Goal: Task Accomplishment & Management: Complete application form

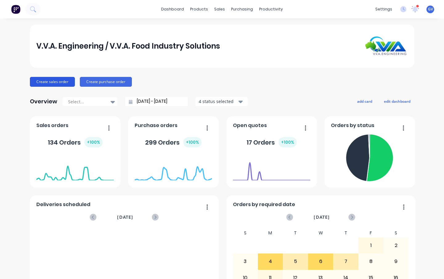
click at [51, 82] on button "Create sales order" at bounding box center [52, 82] width 45 height 10
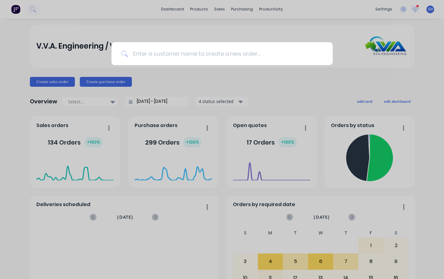
click at [165, 54] on input at bounding box center [225, 53] width 195 height 23
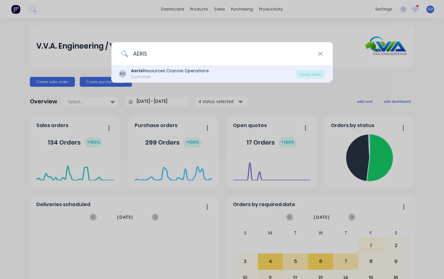
type input "AERIS"
click at [155, 71] on div "Aeris Resources Cracow Operations" at bounding box center [170, 71] width 78 height 6
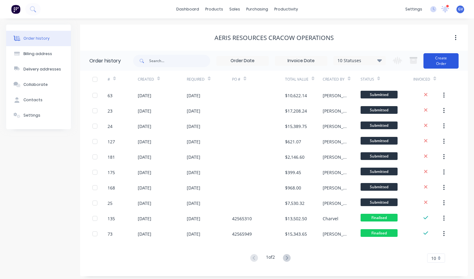
click at [442, 59] on button "Create Order" at bounding box center [440, 60] width 35 height 15
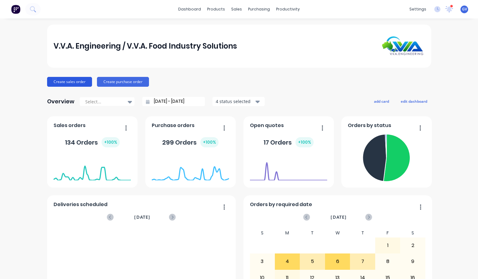
click at [64, 80] on button "Create sales order" at bounding box center [69, 82] width 45 height 10
click at [74, 80] on button "Create sales order" at bounding box center [69, 82] width 45 height 10
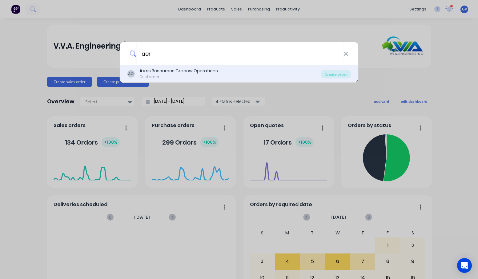
type input "aer"
click at [156, 72] on div "Aer is Resources Cracow Operations" at bounding box center [179, 71] width 79 height 6
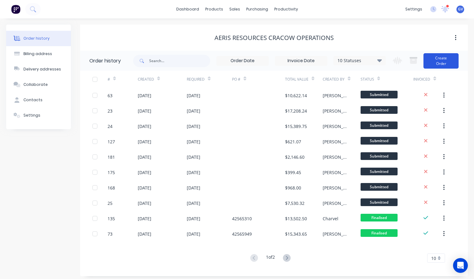
click at [442, 61] on button "Create Order" at bounding box center [440, 60] width 35 height 15
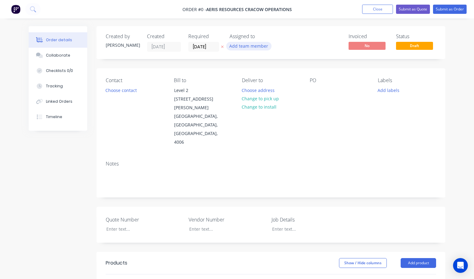
click at [256, 46] on button "Add team member" at bounding box center [248, 46] width 45 height 8
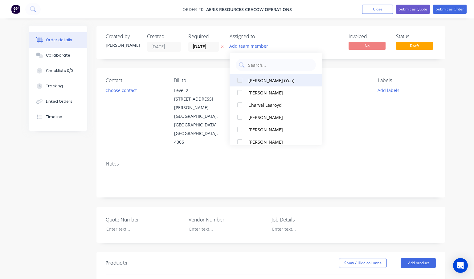
click at [259, 79] on div "[PERSON_NAME] (You)" at bounding box center [279, 80] width 62 height 6
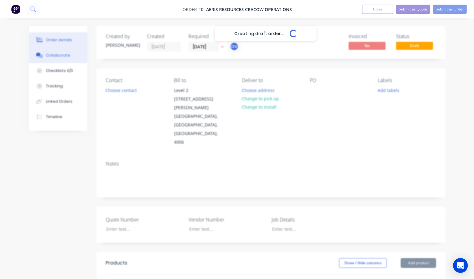
click at [55, 56] on div "Creating draft order... Loading... Order details Collaborate Checklists 0/0 Tra…" at bounding box center [236, 239] width 429 height 426
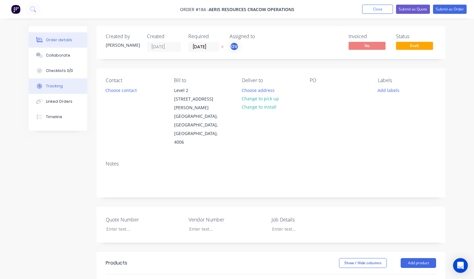
click at [53, 86] on div "Tracking" at bounding box center [54, 86] width 17 height 6
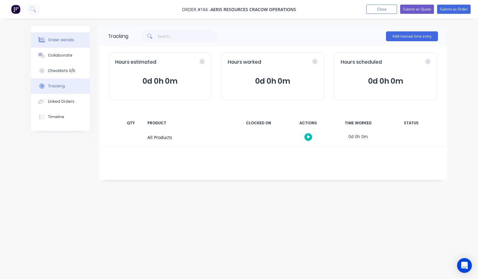
click at [61, 38] on div "Order details" at bounding box center [61, 40] width 26 height 6
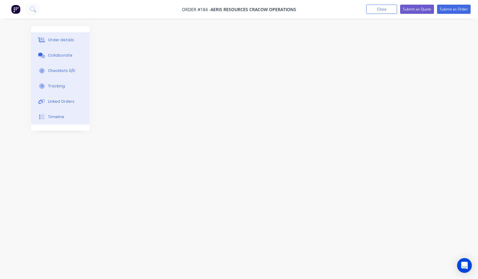
click at [106, 7] on nav "Order #184 - Aeris Resources Cracow Operations Add product Close Submit as Quot…" at bounding box center [239, 9] width 478 height 18
click at [227, 11] on span "Aeris Resources Cracow Operations" at bounding box center [254, 9] width 86 height 6
click at [227, 10] on span "Aeris Resources Cracow Operations" at bounding box center [254, 9] width 86 height 6
click at [387, 9] on button "Close" at bounding box center [382, 9] width 31 height 9
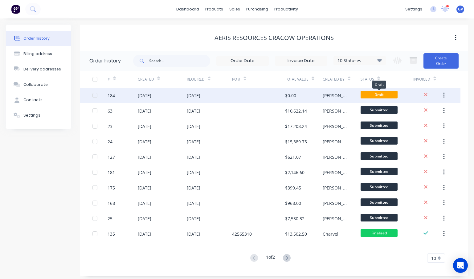
click at [377, 95] on span "Draft" at bounding box center [378, 95] width 37 height 8
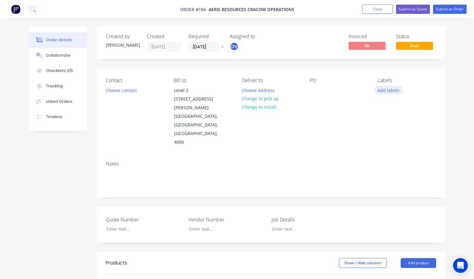
click at [388, 91] on button "Add labels" at bounding box center [388, 90] width 28 height 8
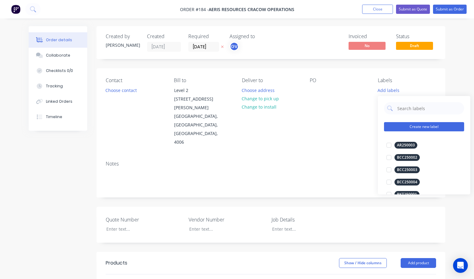
click at [415, 124] on button "Create new label" at bounding box center [424, 126] width 80 height 9
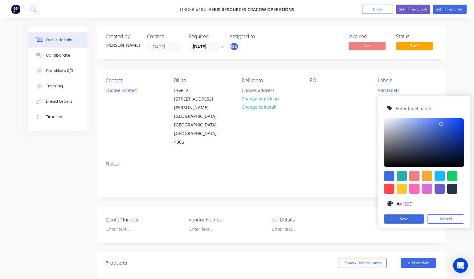
click at [429, 176] on div at bounding box center [427, 176] width 10 height 10
type input "#F6AB2F"
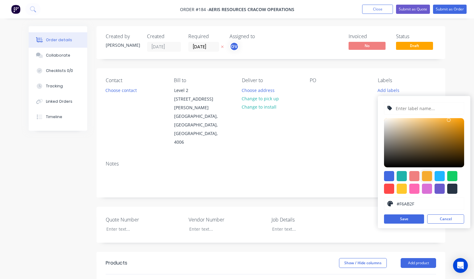
click at [409, 109] on input "text" at bounding box center [428, 109] width 66 height 12
type input "NM250070"
click at [405, 219] on button "Save" at bounding box center [404, 219] width 40 height 9
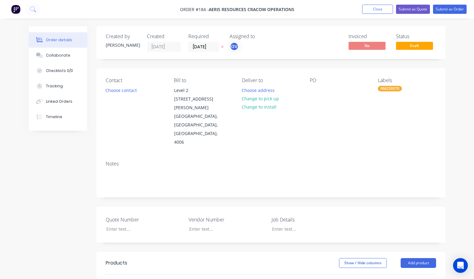
click at [199, 138] on div "Contact Choose contact [PERSON_NAME] to Level 2 [STREET_ADDRESS][PERSON_NAME] D…" at bounding box center [270, 112] width 349 height 88
click at [257, 99] on button "Change to pick up" at bounding box center [260, 99] width 44 height 8
click at [255, 85] on div "Pick up Change to delivery Change to install" at bounding box center [271, 112] width 58 height 69
click at [263, 83] on div "Pick up" at bounding box center [271, 81] width 58 height 6
click at [242, 89] on div at bounding box center [247, 90] width 10 height 9
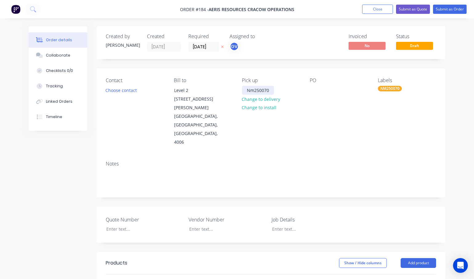
click at [254, 90] on div "Nm250070" at bounding box center [258, 90] width 32 height 9
click at [269, 90] on div "NM250070" at bounding box center [258, 90] width 32 height 9
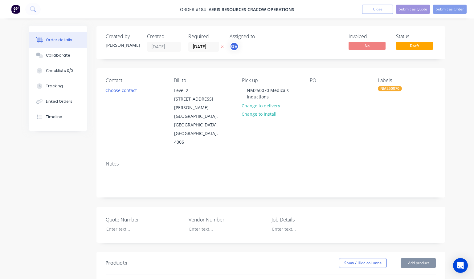
click at [122, 161] on div "Notes" at bounding box center [271, 164] width 330 height 6
click at [111, 161] on div "Notes" at bounding box center [271, 164] width 330 height 6
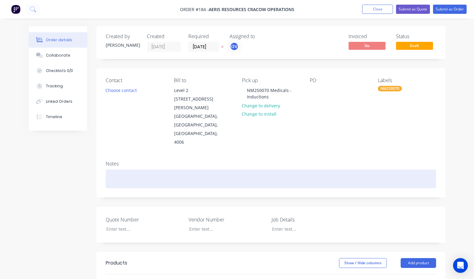
click at [111, 170] on div at bounding box center [271, 179] width 330 height 19
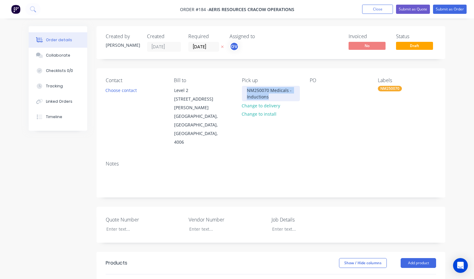
drag, startPoint x: 275, startPoint y: 96, endPoint x: 246, endPoint y: 90, distance: 30.2
click at [246, 90] on div "NM250070 Medicals - Inductions" at bounding box center [271, 93] width 58 height 15
copy div "NM250070 Medicals - Inductions"
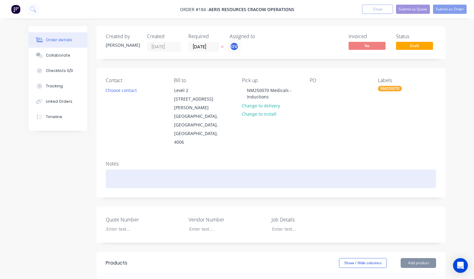
click at [115, 170] on div at bounding box center [271, 179] width 330 height 19
paste div
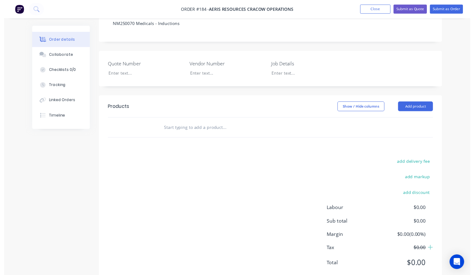
scroll to position [156, 0]
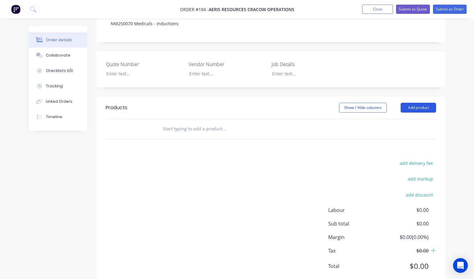
click at [418, 103] on button "Add product" at bounding box center [418, 108] width 35 height 10
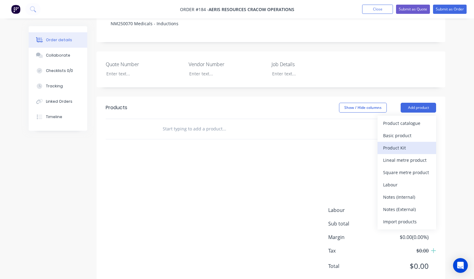
click at [400, 144] on div "Product Kit" at bounding box center [406, 148] width 47 height 9
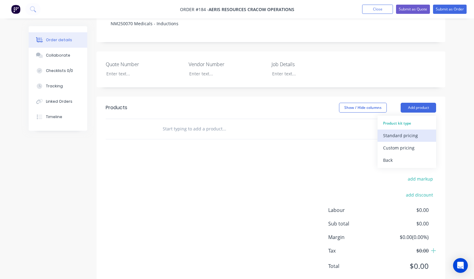
click at [408, 131] on div "Standard pricing" at bounding box center [406, 135] width 47 height 9
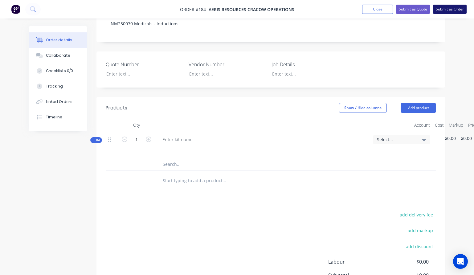
click at [452, 8] on button "Submit as Order" at bounding box center [450, 9] width 34 height 9
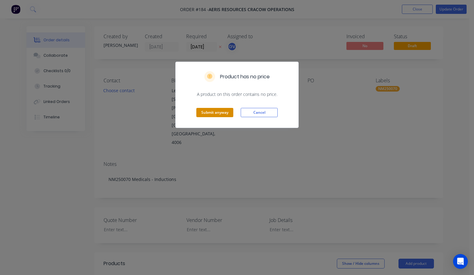
click at [218, 113] on button "Submit anyway" at bounding box center [214, 112] width 37 height 9
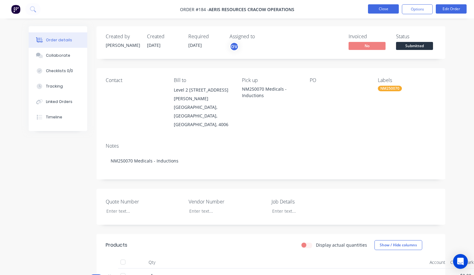
click at [382, 6] on button "Close" at bounding box center [383, 8] width 31 height 9
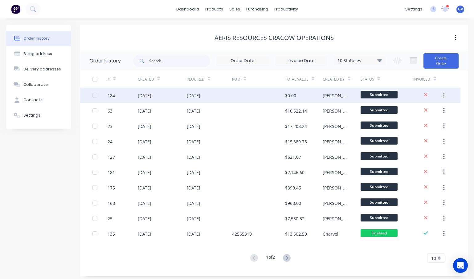
click at [95, 96] on div at bounding box center [95, 95] width 12 height 12
click at [271, 96] on div at bounding box center [258, 95] width 53 height 15
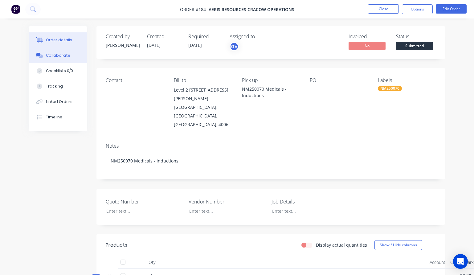
click at [62, 54] on div "Collaborate" at bounding box center [58, 56] width 24 height 6
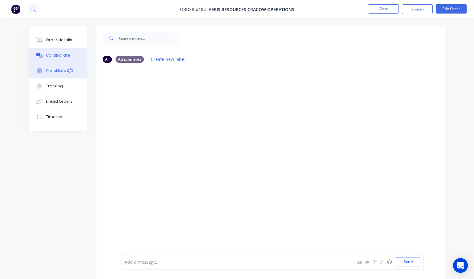
click at [58, 70] on div "Checklists 0/0" at bounding box center [59, 71] width 27 height 6
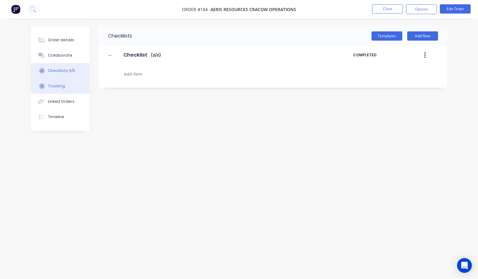
click at [56, 84] on div "Tracking" at bounding box center [56, 86] width 17 height 6
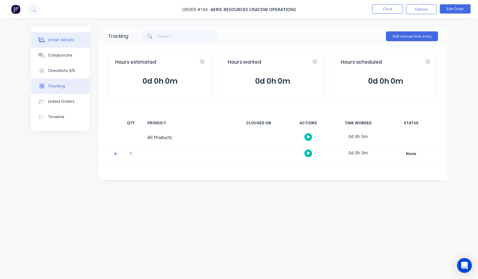
click at [61, 39] on div "Order details" at bounding box center [61, 40] width 26 height 6
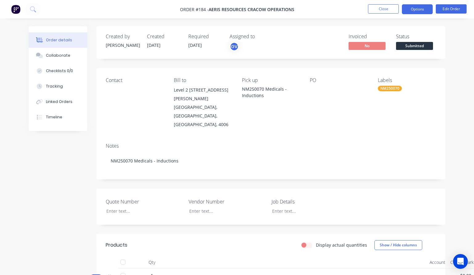
click at [415, 10] on button "Options" at bounding box center [417, 9] width 31 height 10
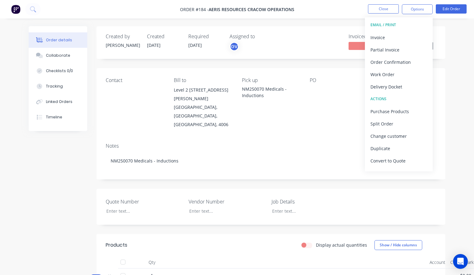
click at [467, 113] on div "Order details Collaborate Checklists 0/0 Tracking Linked Orders Timeline Order …" at bounding box center [237, 197] width 474 height 394
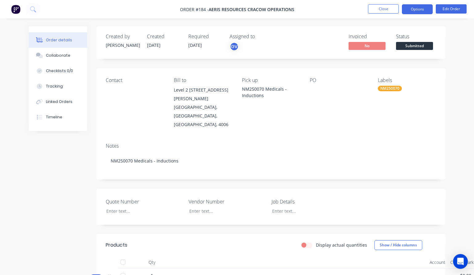
click at [420, 8] on button "Options" at bounding box center [417, 9] width 31 height 10
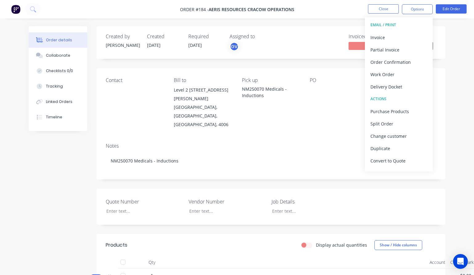
click at [387, 24] on div "EMAIL / PRINT" at bounding box center [398, 25] width 57 height 8
click at [387, 72] on div "Work Order" at bounding box center [398, 74] width 57 height 9
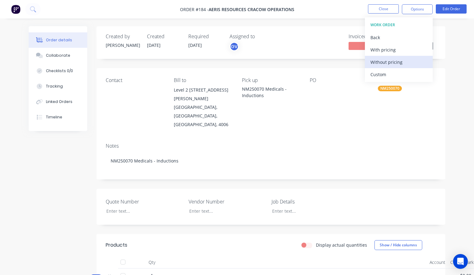
click at [386, 60] on div "Without pricing" at bounding box center [398, 62] width 57 height 9
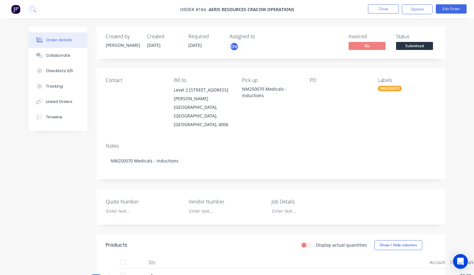
click at [319, 118] on div "Contact Bill to Level 2 [STREET_ADDRESS][PERSON_NAME] Pick up NM250070 Medicals…" at bounding box center [270, 103] width 349 height 70
click at [413, 9] on button "Options" at bounding box center [417, 9] width 31 height 10
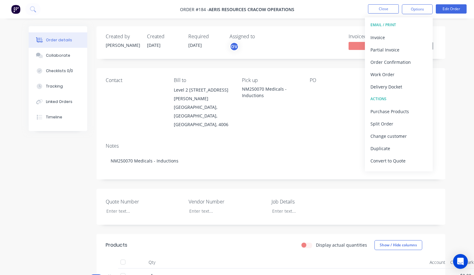
click at [393, 23] on div "EMAIL / PRINT" at bounding box center [398, 25] width 57 height 8
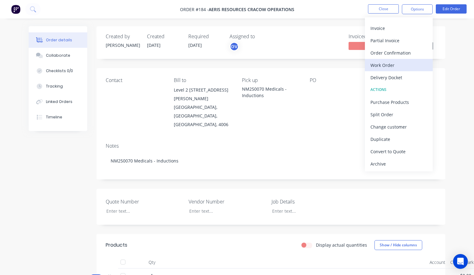
click at [383, 62] on div "Work Order" at bounding box center [398, 65] width 57 height 9
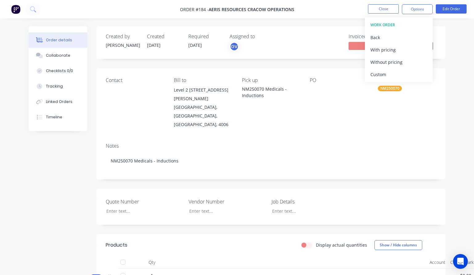
scroll to position [0, 0]
click at [384, 75] on div "Custom" at bounding box center [398, 74] width 57 height 9
click at [388, 60] on div "Without pricing" at bounding box center [398, 62] width 57 height 9
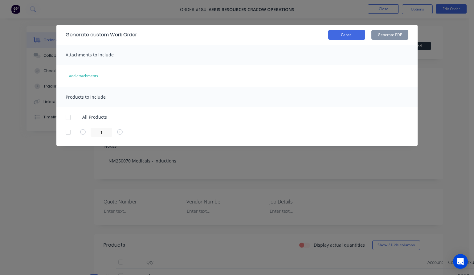
click at [352, 34] on button "Cancel" at bounding box center [346, 35] width 37 height 10
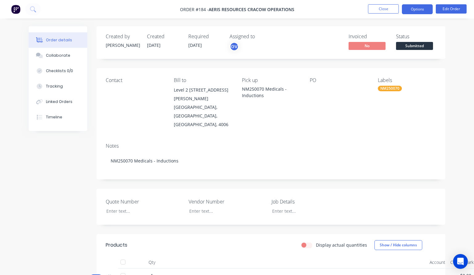
click at [419, 10] on button "Options" at bounding box center [417, 9] width 31 height 10
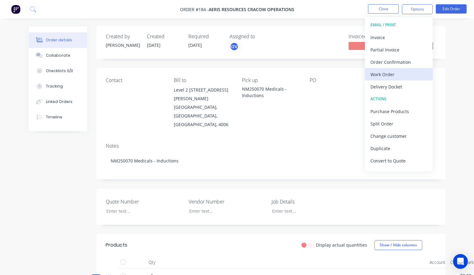
click at [380, 73] on div "Work Order" at bounding box center [398, 74] width 57 height 9
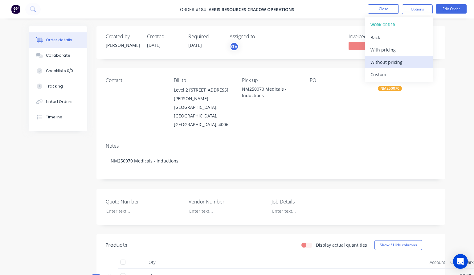
click at [384, 61] on div "Without pricing" at bounding box center [398, 62] width 57 height 9
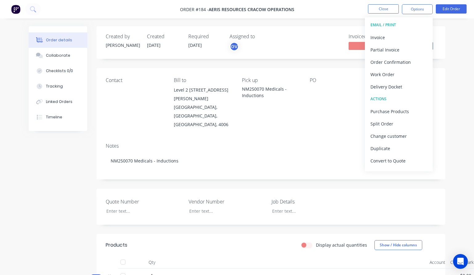
click at [281, 138] on div "Notes NM250070 Medicals - Inductions" at bounding box center [270, 158] width 349 height 41
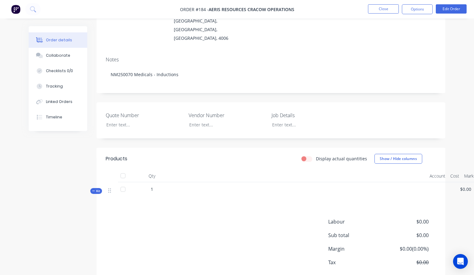
scroll to position [92, 0]
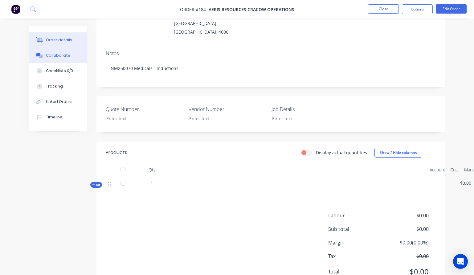
click at [58, 55] on div "Collaborate" at bounding box center [58, 56] width 24 height 6
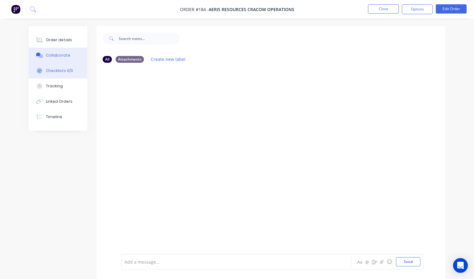
click at [62, 71] on div "Checklists 0/0" at bounding box center [59, 71] width 27 height 6
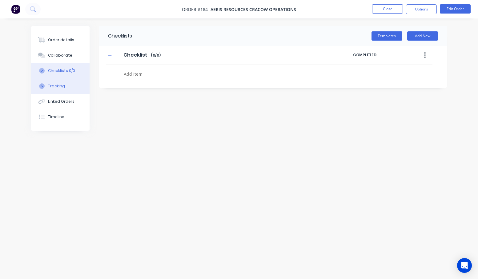
click at [59, 85] on div "Tracking" at bounding box center [56, 86] width 17 height 6
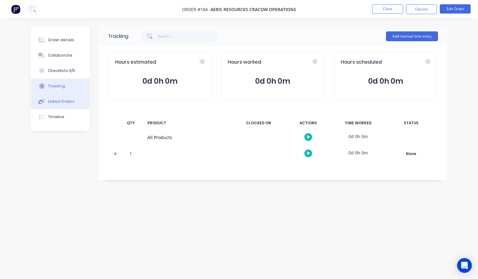
drag, startPoint x: 59, startPoint y: 102, endPoint x: 65, endPoint y: 103, distance: 5.3
click at [59, 102] on div "Linked Orders" at bounding box center [61, 102] width 26 height 6
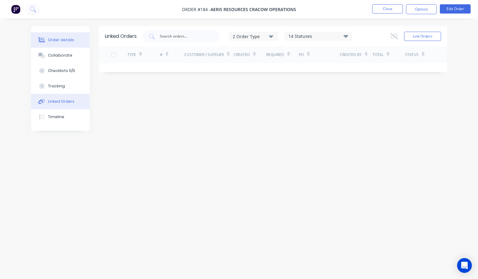
click at [57, 40] on div "Order details" at bounding box center [61, 40] width 26 height 6
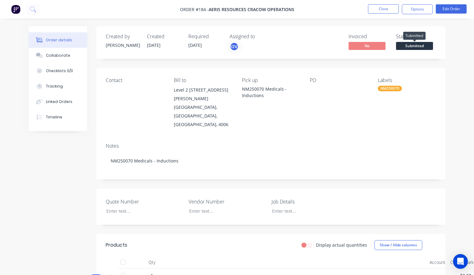
click at [411, 47] on span "Submitted" at bounding box center [414, 46] width 37 height 8
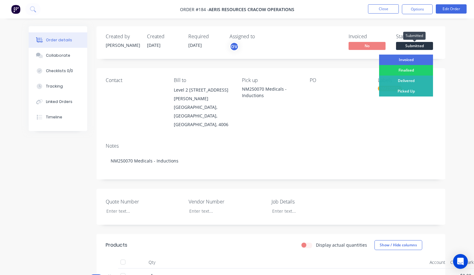
click at [411, 47] on span "Submitted" at bounding box center [414, 46] width 37 height 8
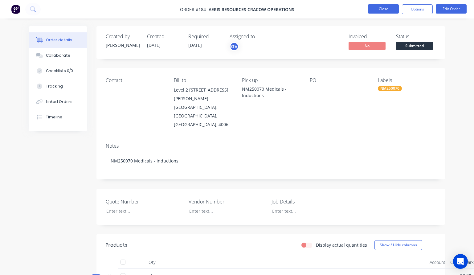
click at [388, 9] on button "Close" at bounding box center [383, 8] width 31 height 9
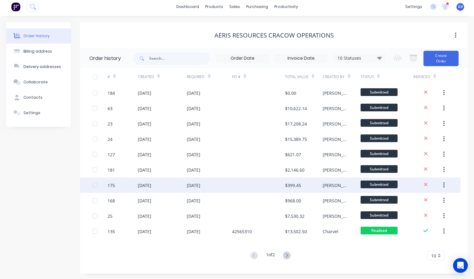
scroll to position [3, 0]
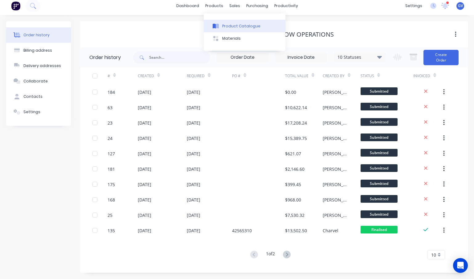
click at [235, 24] on div "Product Catalogue" at bounding box center [241, 26] width 38 height 6
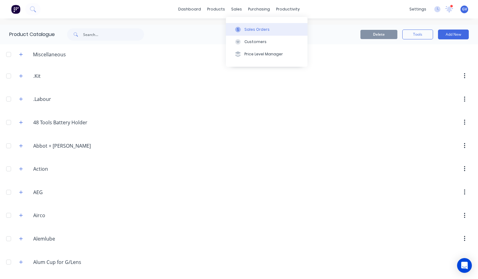
click at [255, 28] on div "Sales Orders" at bounding box center [257, 30] width 25 height 6
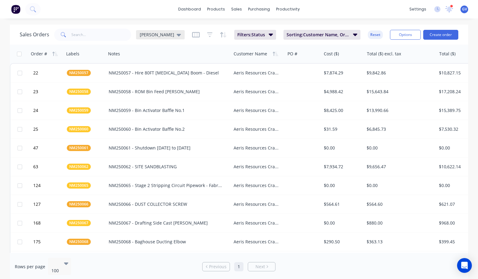
click at [177, 34] on icon at bounding box center [179, 34] width 4 height 7
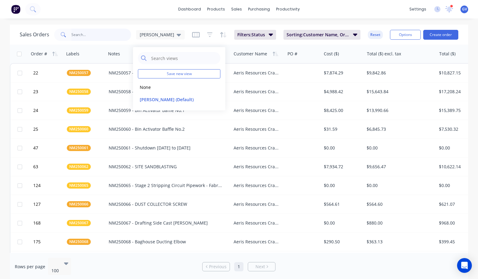
click at [110, 39] on input "text" at bounding box center [101, 35] width 60 height 12
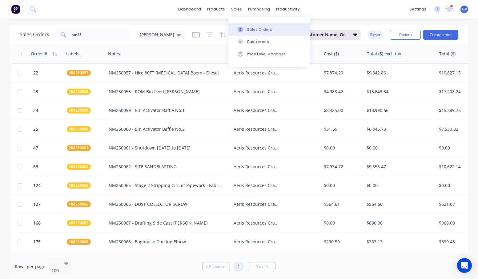
click at [255, 30] on div "Sales Orders" at bounding box center [259, 30] width 25 height 6
click at [90, 37] on input "nm25" at bounding box center [101, 35] width 60 height 12
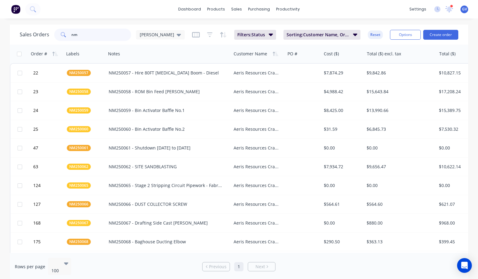
type input "n"
click at [269, 28] on div "Purchase Orders" at bounding box center [279, 30] width 33 height 6
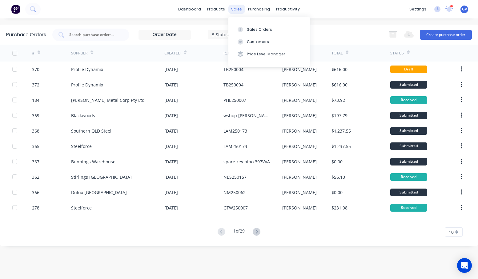
click at [240, 10] on div "sales" at bounding box center [236, 9] width 17 height 9
click at [255, 30] on div "Sales Orders" at bounding box center [259, 30] width 25 height 6
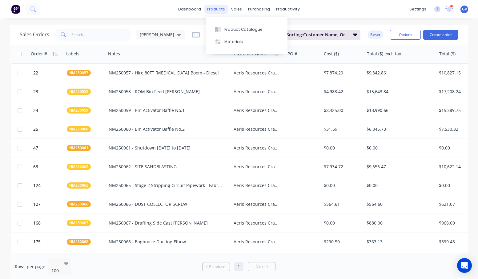
click at [219, 9] on div "products" at bounding box center [216, 9] width 24 height 9
click at [236, 7] on div "sales" at bounding box center [236, 9] width 17 height 9
click at [443, 33] on button "Create order" at bounding box center [441, 35] width 35 height 10
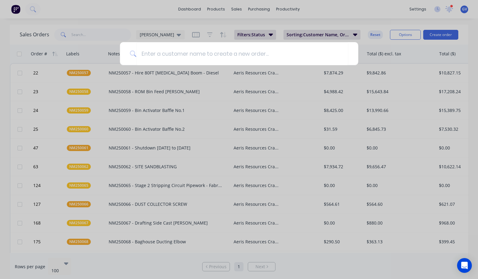
click at [369, 34] on div at bounding box center [239, 139] width 478 height 279
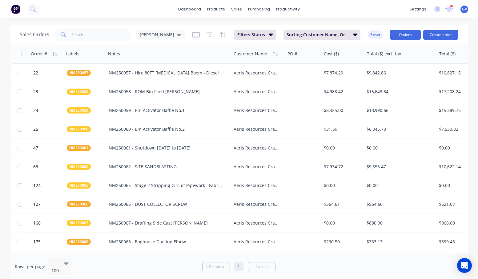
click at [405, 34] on button "Options" at bounding box center [405, 35] width 31 height 10
click at [373, 29] on div "Sales Orders [PERSON_NAME] Filters: Status Sorting: Customer Name, Order # Reset" at bounding box center [203, 34] width 366 height 15
click at [194, 8] on link "dashboard" at bounding box center [189, 9] width 29 height 9
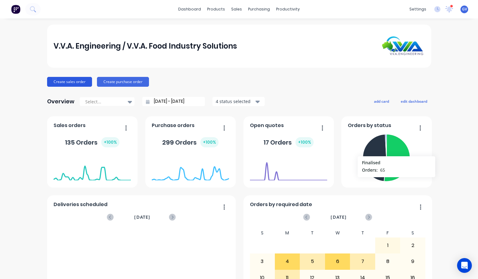
click at [79, 81] on button "Create sales order" at bounding box center [69, 82] width 45 height 10
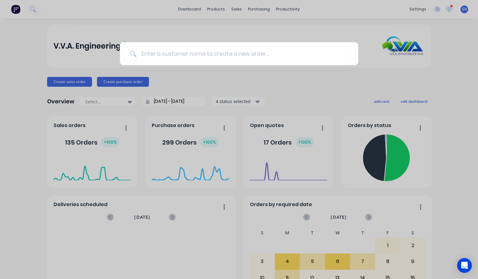
click at [36, 47] on div at bounding box center [239, 139] width 478 height 279
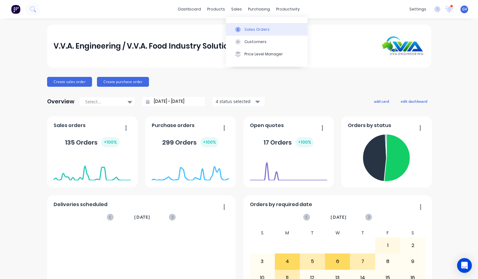
click at [253, 29] on div "Sales Orders" at bounding box center [257, 30] width 25 height 6
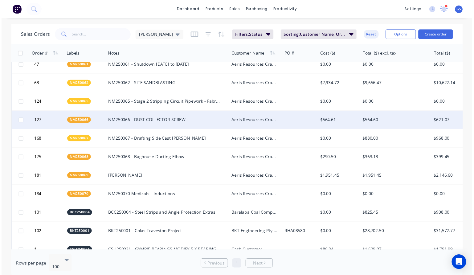
scroll to position [92, 0]
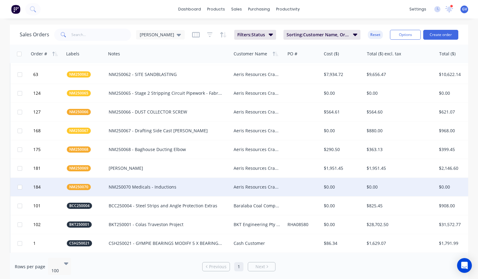
click at [20, 187] on input "checkbox" at bounding box center [20, 187] width 5 height 5
checkbox input "true"
click at [135, 185] on div "NM250070 Medicals - Inductions" at bounding box center [166, 187] width 114 height 6
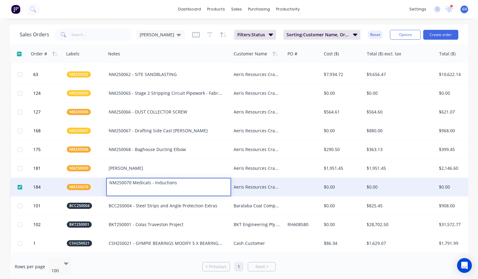
click at [264, 186] on div "Aeris Resources Cracow Operations" at bounding box center [257, 187] width 47 height 6
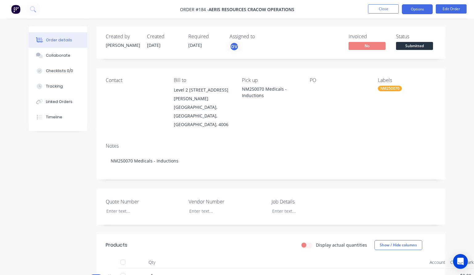
click at [423, 8] on button "Options" at bounding box center [417, 9] width 31 height 10
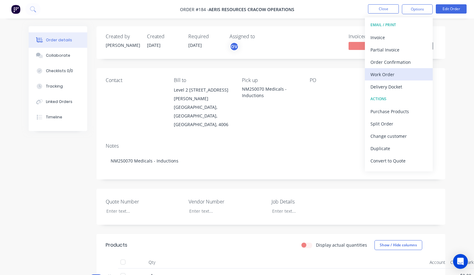
click at [385, 75] on div "Work Order" at bounding box center [398, 74] width 57 height 9
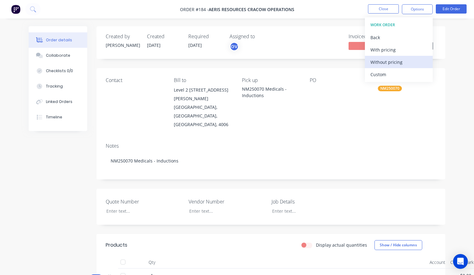
click at [383, 61] on div "Without pricing" at bounding box center [398, 62] width 57 height 9
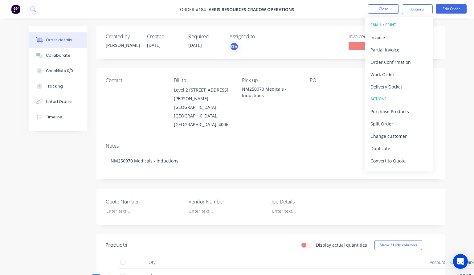
click at [455, 99] on div "Order details Collaborate Checklists 0/0 Tracking Linked Orders Timeline Order …" at bounding box center [237, 197] width 474 height 394
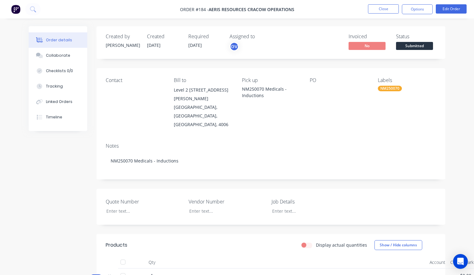
click at [310, 92] on div at bounding box center [339, 90] width 58 height 9
click at [312, 90] on div at bounding box center [339, 90] width 58 height 9
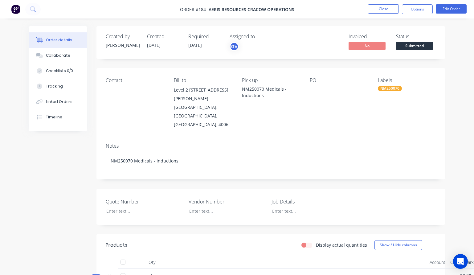
click at [312, 90] on div at bounding box center [339, 90] width 58 height 9
click at [448, 9] on button "Edit Order" at bounding box center [451, 8] width 31 height 9
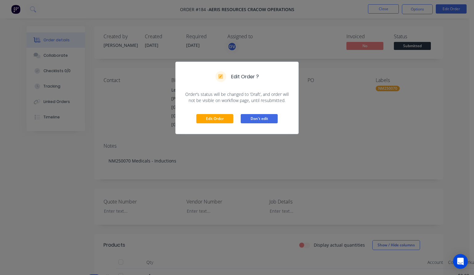
click at [258, 118] on button "Don't edit" at bounding box center [259, 118] width 37 height 9
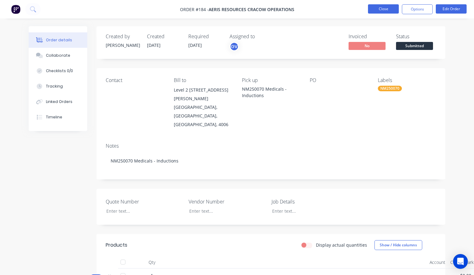
click at [386, 9] on button "Close" at bounding box center [383, 8] width 31 height 9
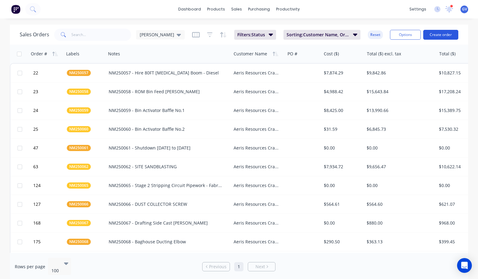
click at [440, 33] on button "Create order" at bounding box center [441, 35] width 35 height 10
